Goal: Task Accomplishment & Management: Use online tool/utility

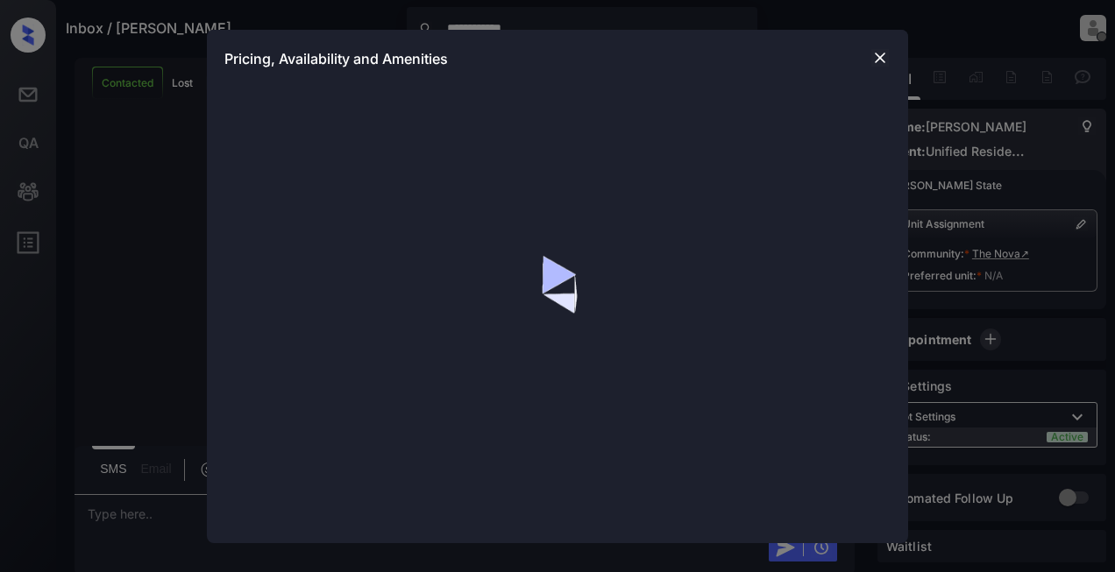
scroll to position [3991, 0]
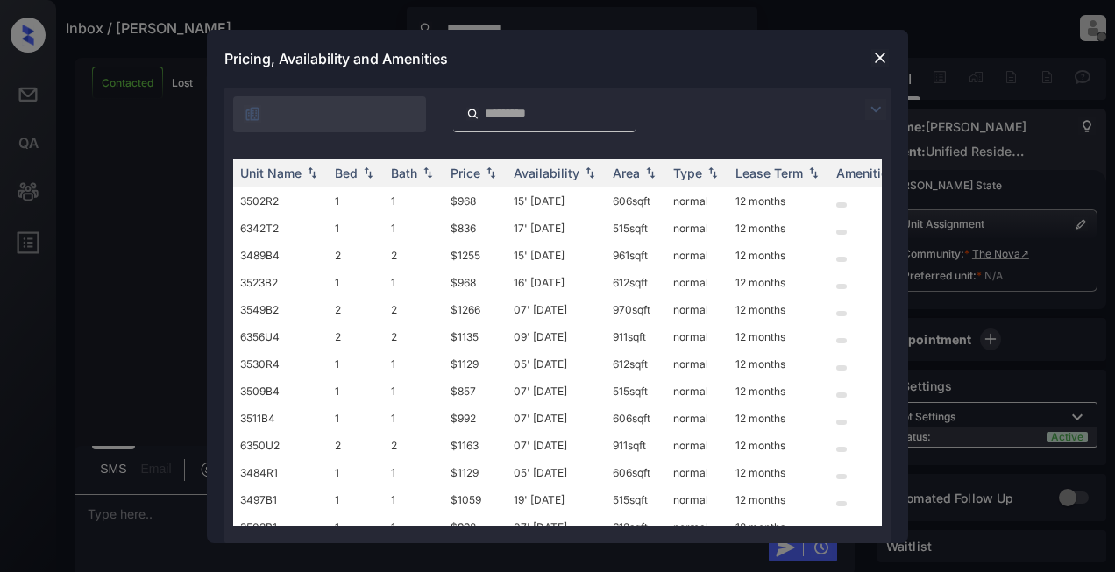
click at [880, 110] on img at bounding box center [875, 109] width 21 height 21
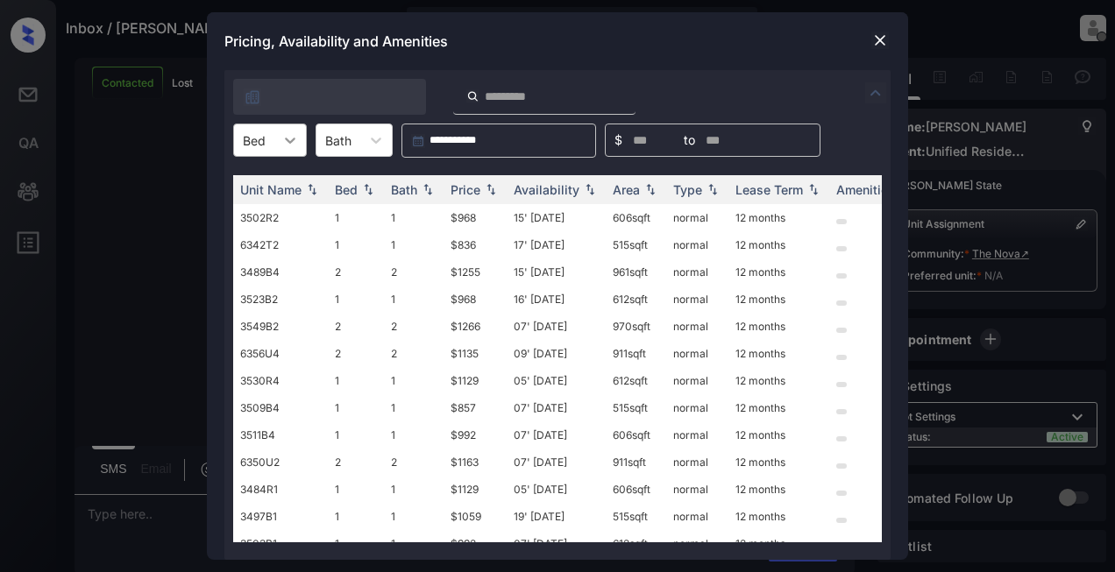
click at [286, 140] on icon at bounding box center [290, 140] width 18 height 18
drag, startPoint x: 257, startPoint y: 185, endPoint x: 261, endPoint y: 217, distance: 32.7
click at [261, 217] on div "1 2" at bounding box center [270, 199] width 74 height 70
click at [261, 217] on div "2" at bounding box center [270, 215] width 74 height 32
click at [408, 184] on div "Bath" at bounding box center [404, 189] width 26 height 15
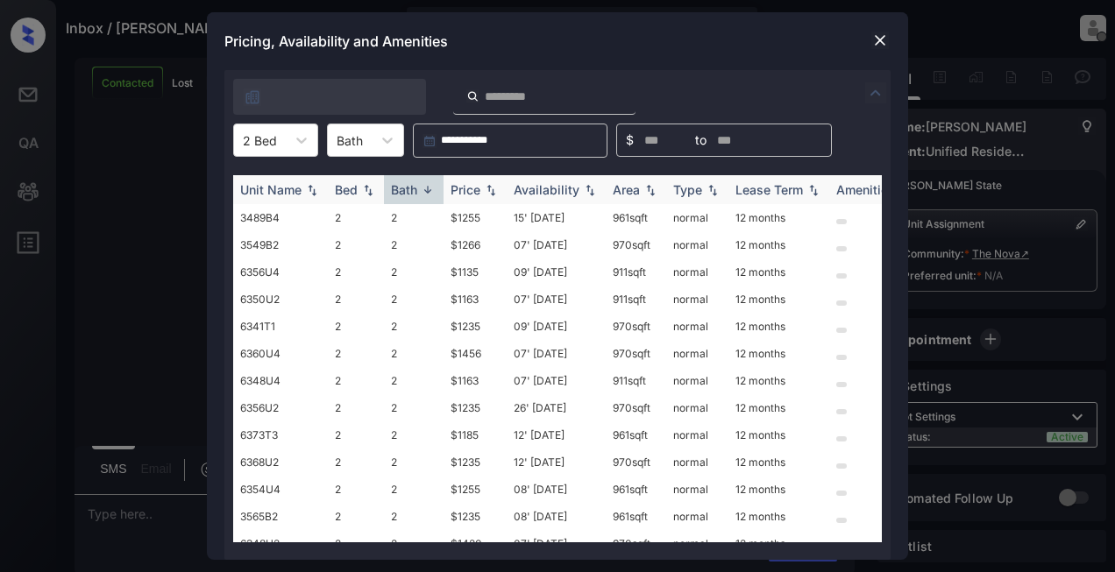
click at [399, 190] on div "Bath" at bounding box center [404, 189] width 26 height 15
click at [386, 146] on icon at bounding box center [388, 140] width 18 height 18
click at [370, 175] on div "1" at bounding box center [365, 183] width 77 height 32
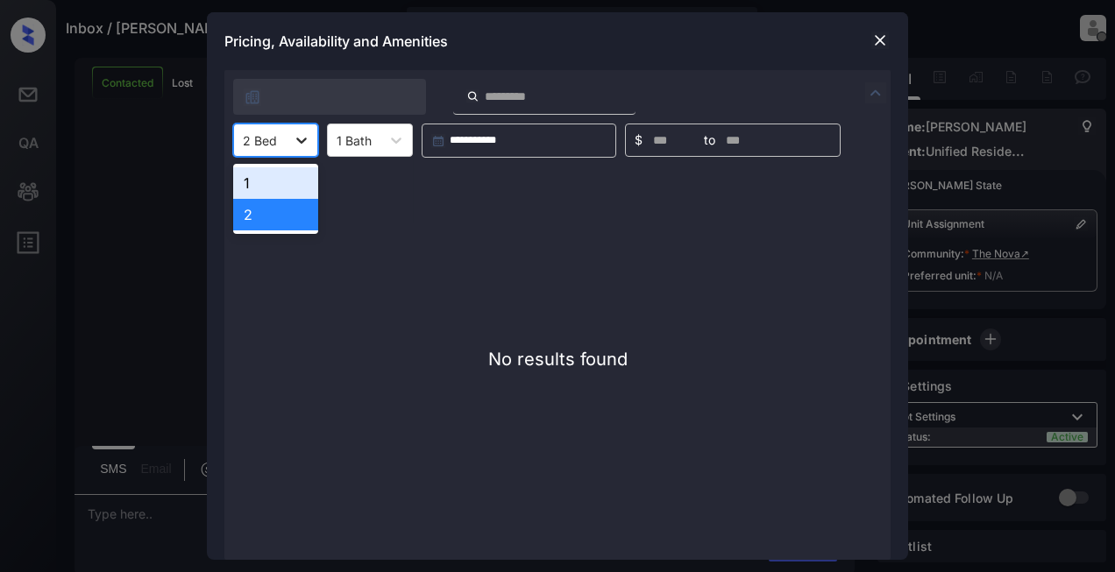
click at [288, 146] on div at bounding box center [302, 140] width 32 height 32
click at [262, 210] on div "2" at bounding box center [275, 215] width 85 height 32
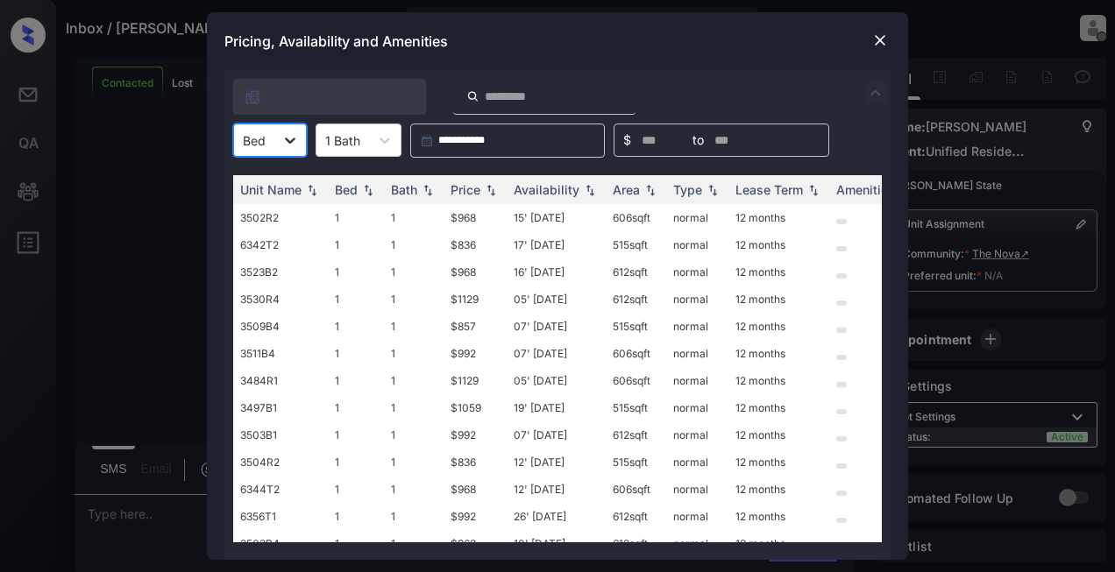
click at [290, 147] on icon at bounding box center [290, 140] width 18 height 18
click at [265, 211] on div "2" at bounding box center [270, 215] width 74 height 32
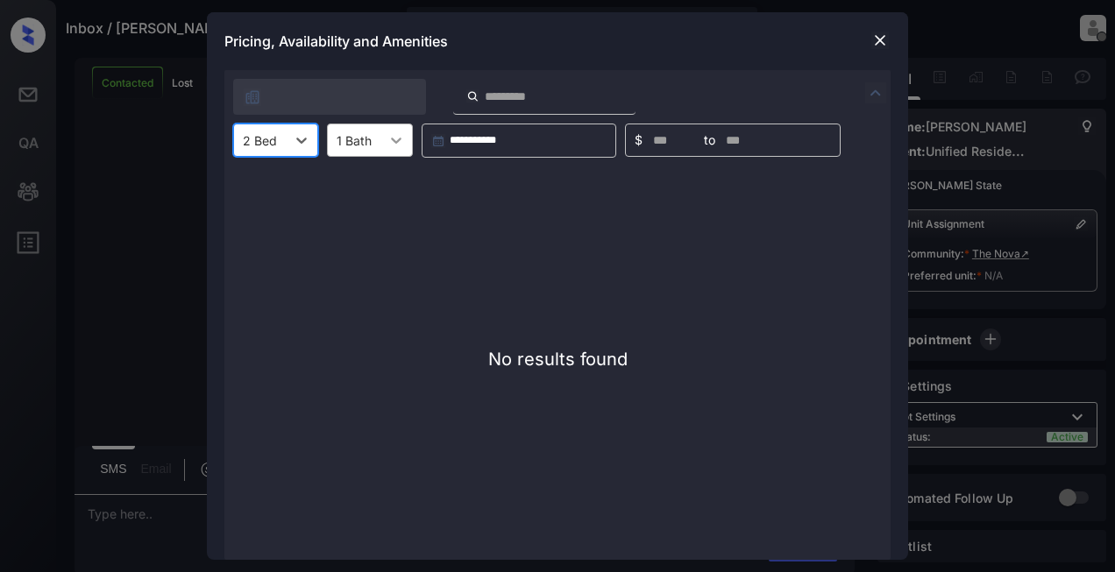
click at [398, 151] on div at bounding box center [396, 140] width 32 height 32
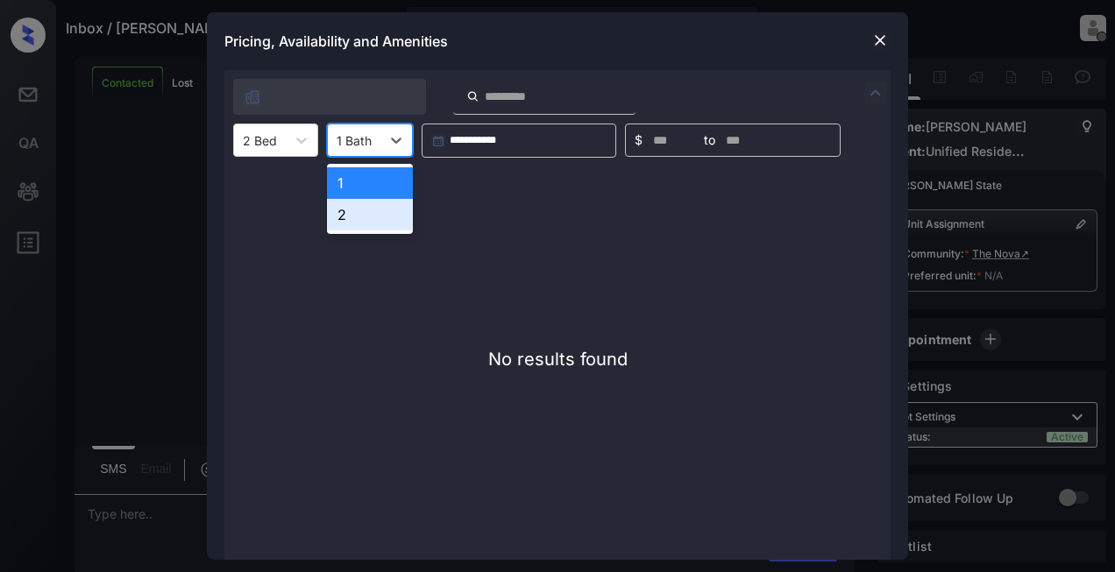
click at [367, 213] on div "2" at bounding box center [370, 215] width 86 height 32
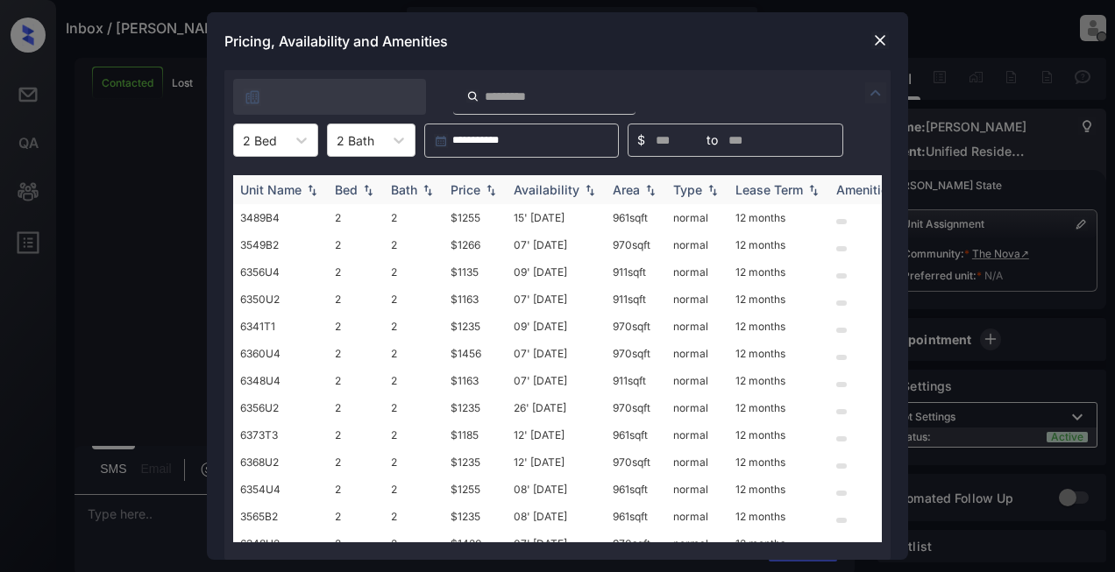
click at [470, 194] on div "Price" at bounding box center [466, 189] width 30 height 15
click at [874, 40] on img at bounding box center [880, 41] width 18 height 18
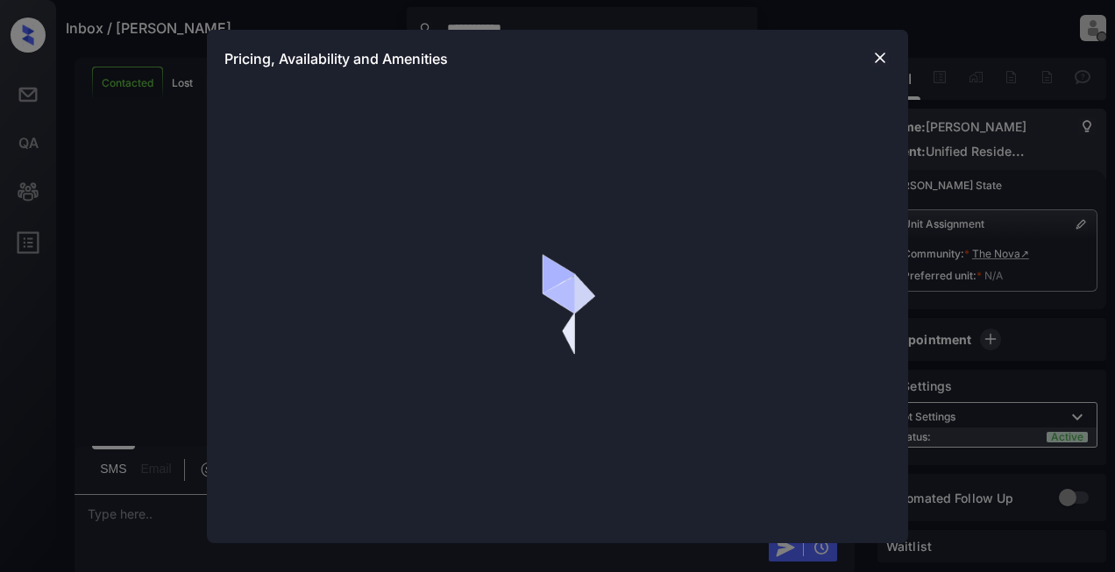
scroll to position [3991, 0]
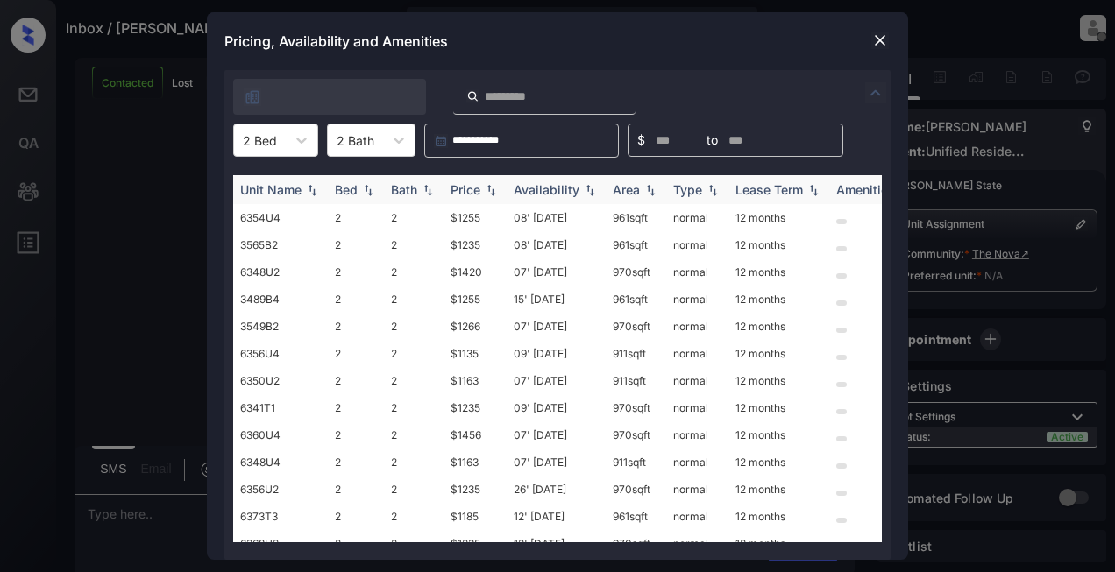
click at [479, 188] on div "Price" at bounding box center [466, 189] width 30 height 15
click at [877, 34] on img at bounding box center [880, 41] width 18 height 18
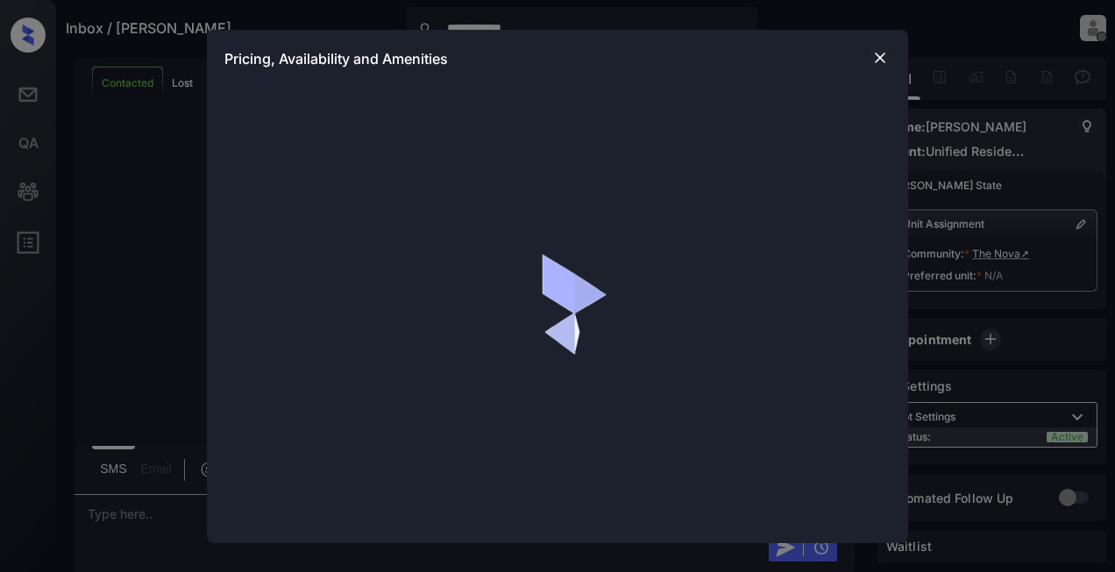
scroll to position [4883, 0]
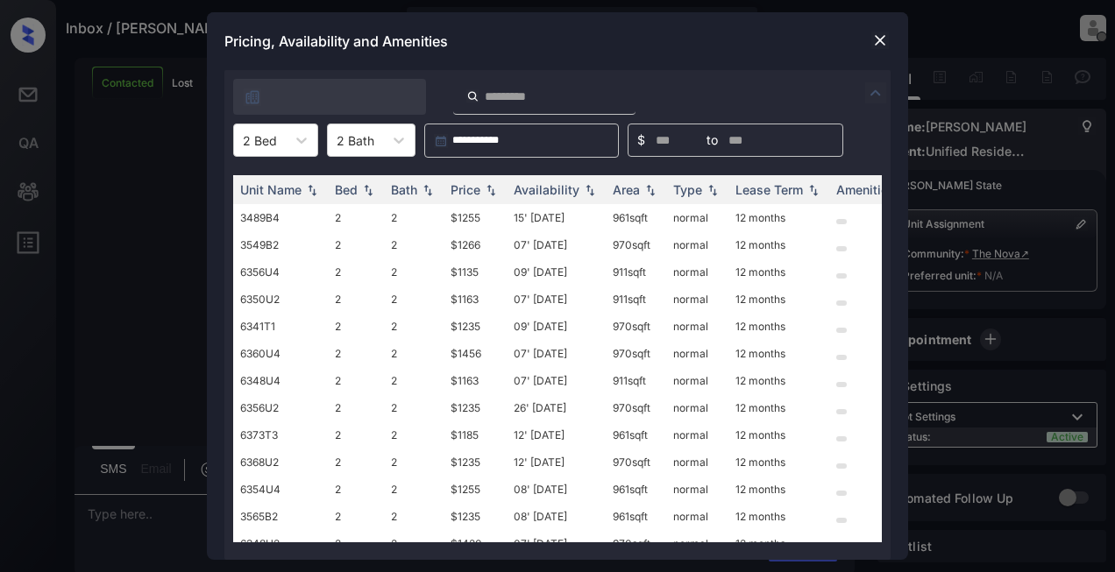
click at [883, 36] on img at bounding box center [880, 41] width 18 height 18
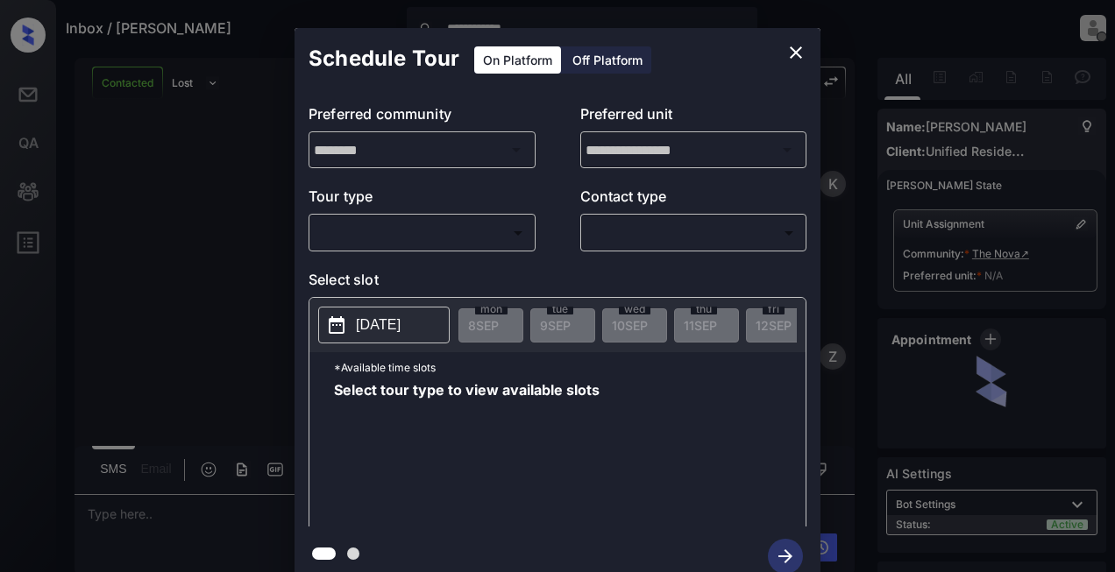
scroll to position [5146, 0]
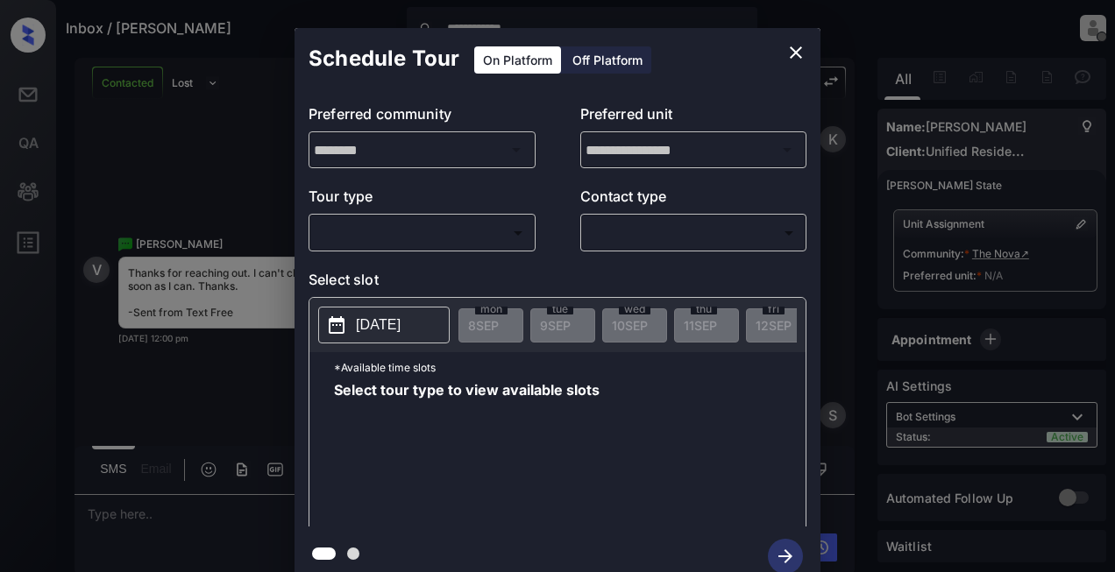
click at [419, 224] on body "**********" at bounding box center [557, 286] width 1115 height 572
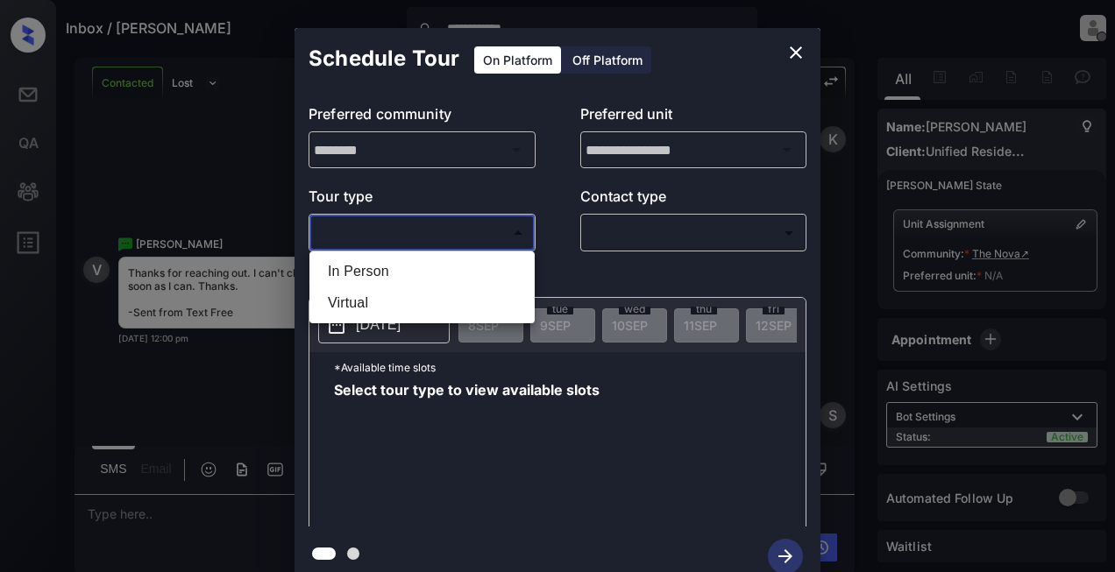
click at [791, 56] on div at bounding box center [557, 286] width 1115 height 572
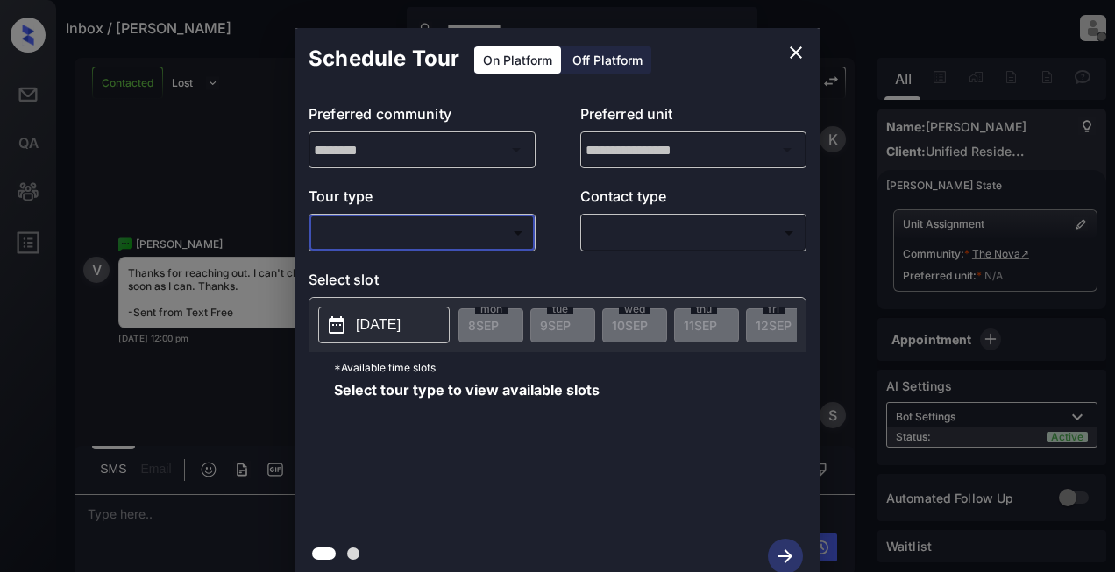
click at [787, 52] on icon "close" at bounding box center [795, 52] width 21 height 21
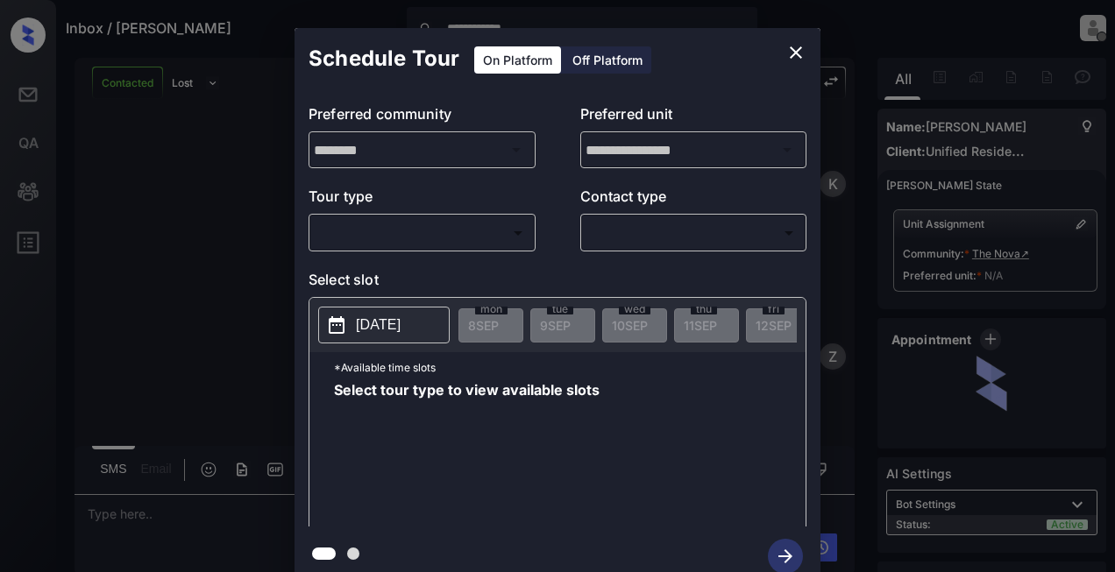
scroll to position [5112, 0]
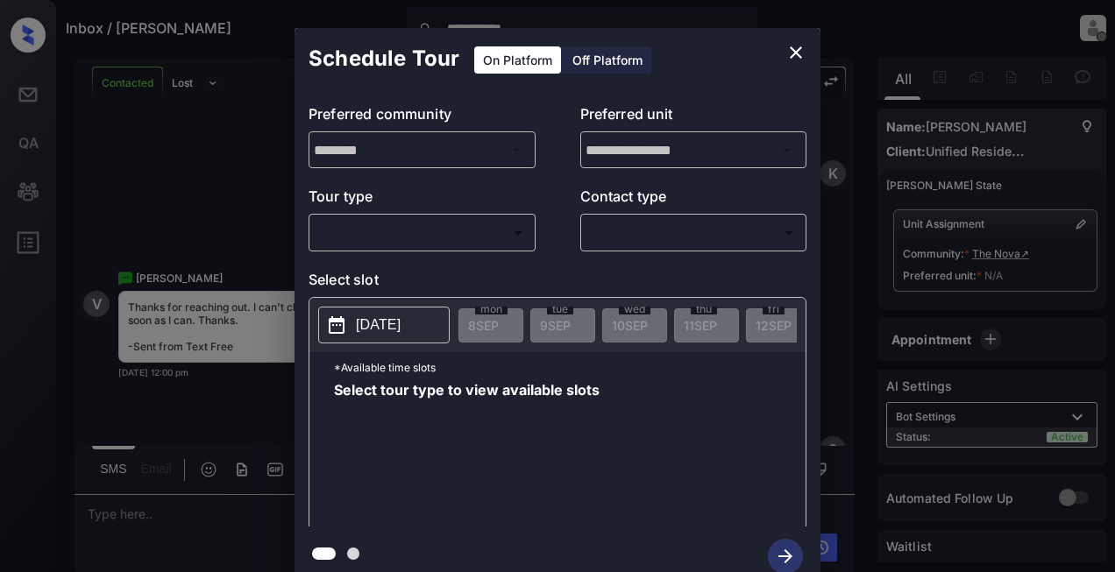
click at [442, 239] on body "**********" at bounding box center [557, 286] width 1115 height 572
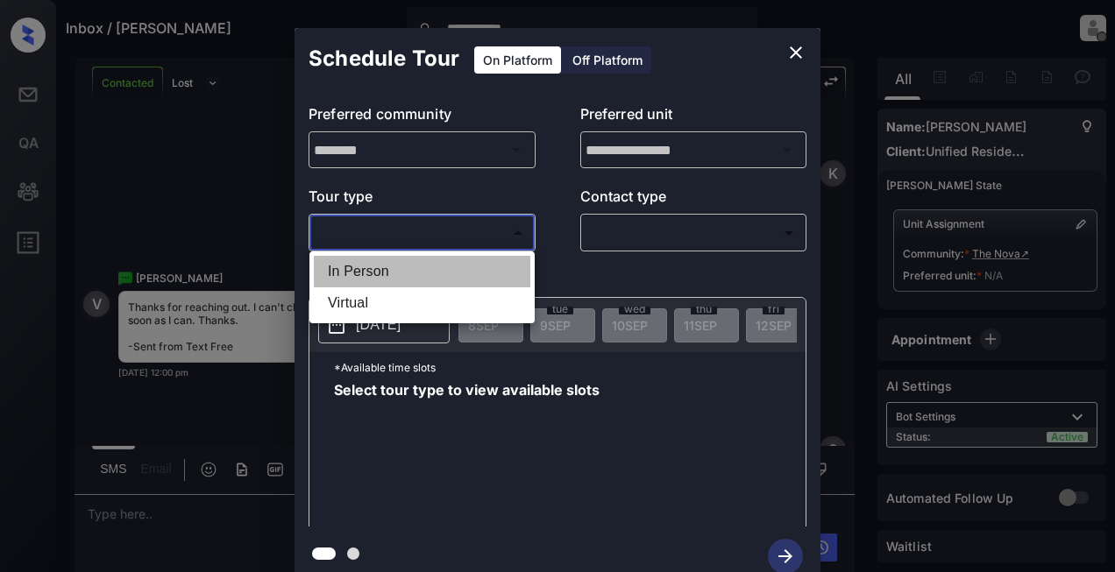
click at [364, 281] on li "In Person" at bounding box center [422, 272] width 217 height 32
type input "********"
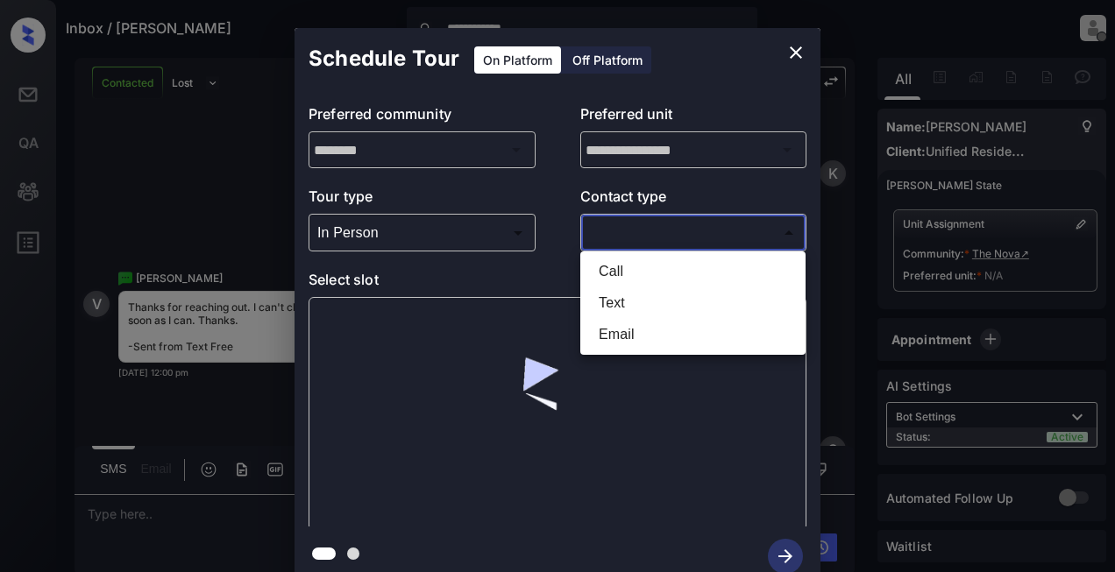
click at [699, 248] on body "**********" at bounding box center [557, 286] width 1115 height 572
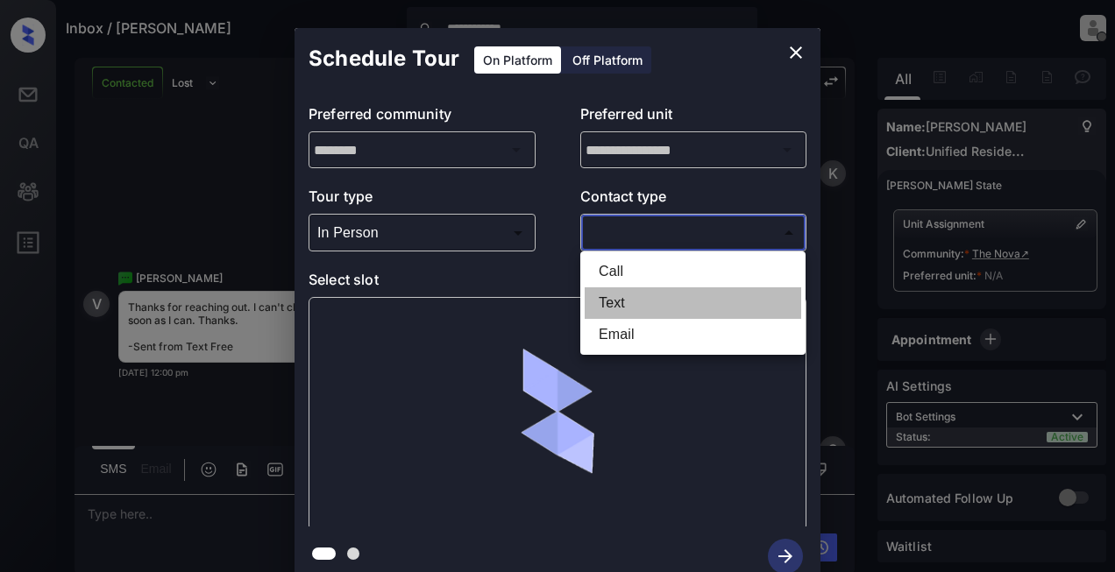
click at [612, 301] on li "Text" at bounding box center [693, 304] width 217 height 32
type input "****"
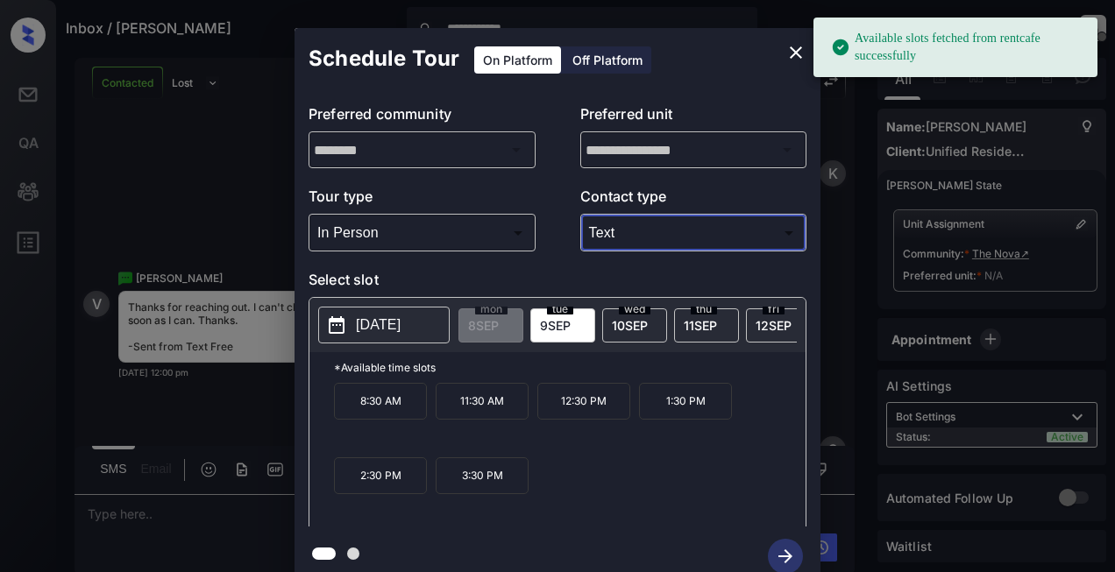
click at [373, 337] on button "[DATE]" at bounding box center [383, 325] width 131 height 37
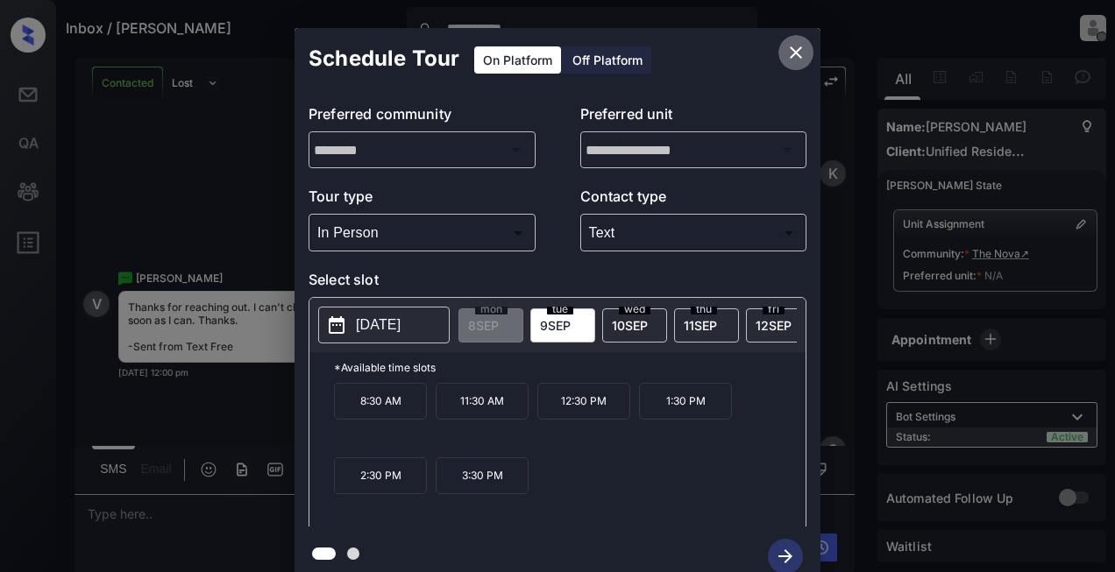
click at [790, 57] on icon "close" at bounding box center [795, 52] width 21 height 21
